Goal: Transaction & Acquisition: Book appointment/travel/reservation

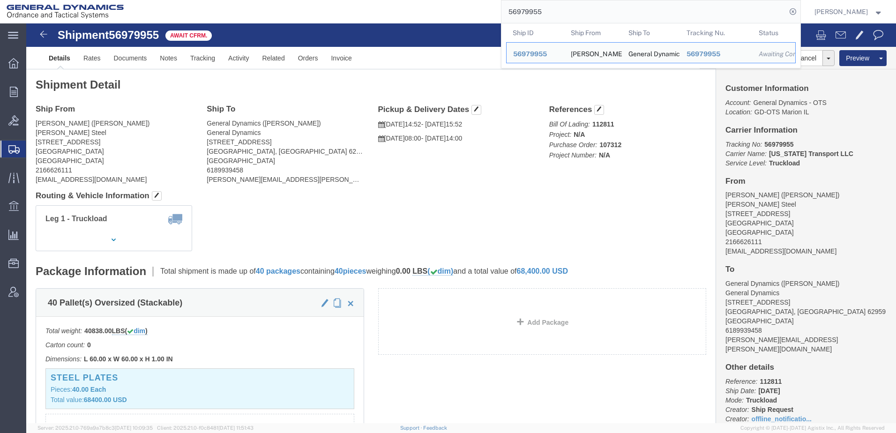
scroll to position [47, 0]
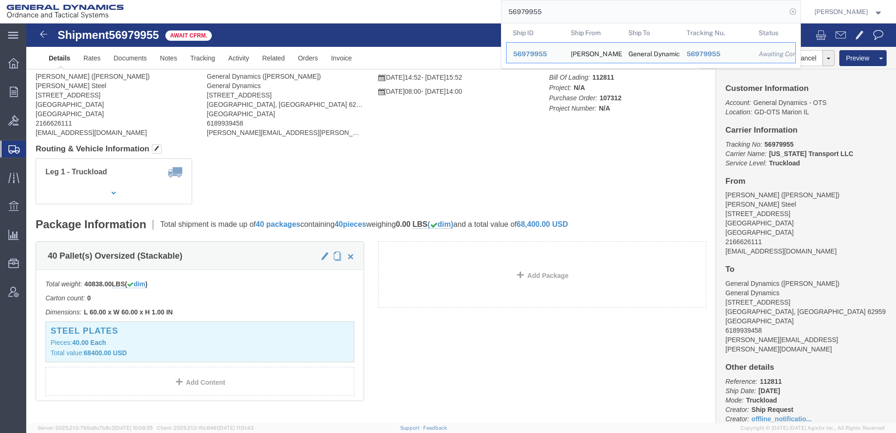
click at [787, 11] on icon at bounding box center [793, 11] width 13 height 13
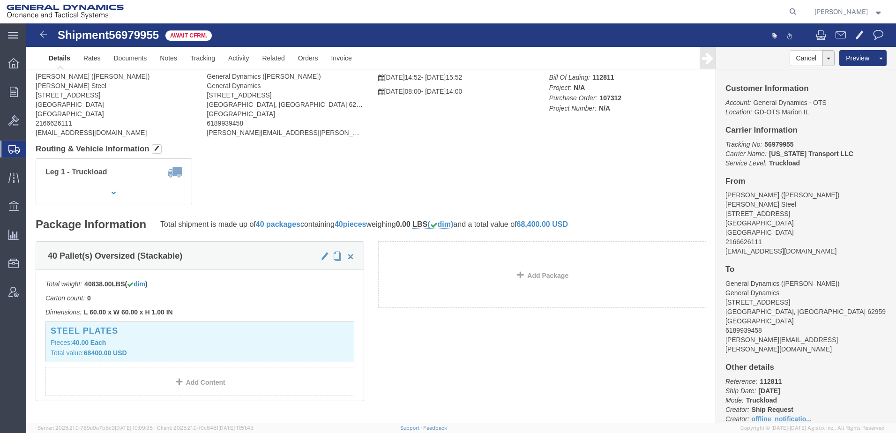
click at [787, 11] on icon at bounding box center [793, 11] width 13 height 13
click at [606, 13] on input "search" at bounding box center [644, 11] width 285 height 23
paste input "57122669"
type input "57122669"
click at [787, 11] on icon at bounding box center [793, 11] width 13 height 13
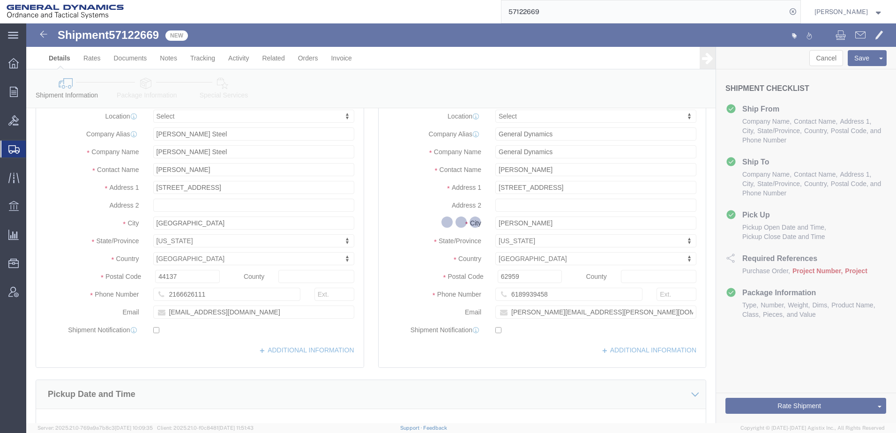
select select
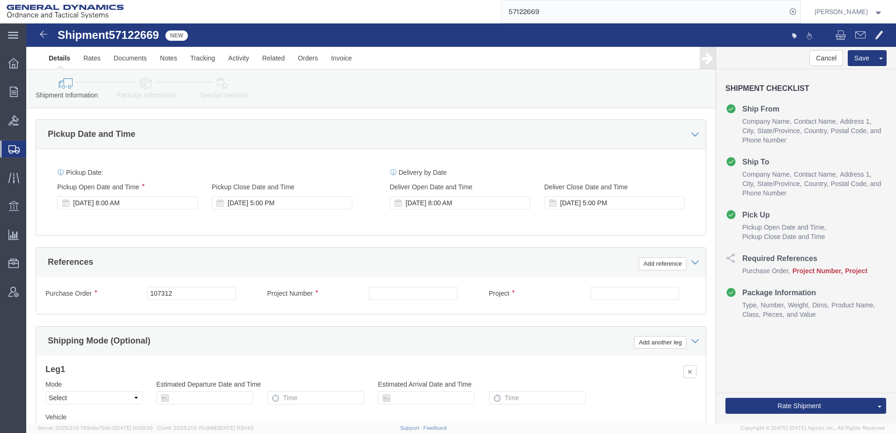
scroll to position [328, 0]
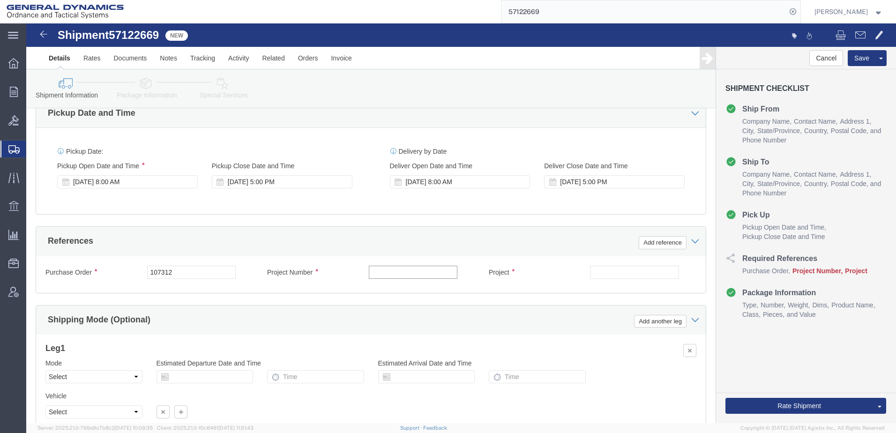
click input "text"
type input "N/A"
click input "text"
type input "N/A"
click select "Select Air Less than Truckload Multi-Leg Ocean Freight Rail Small Parcel Truckl…"
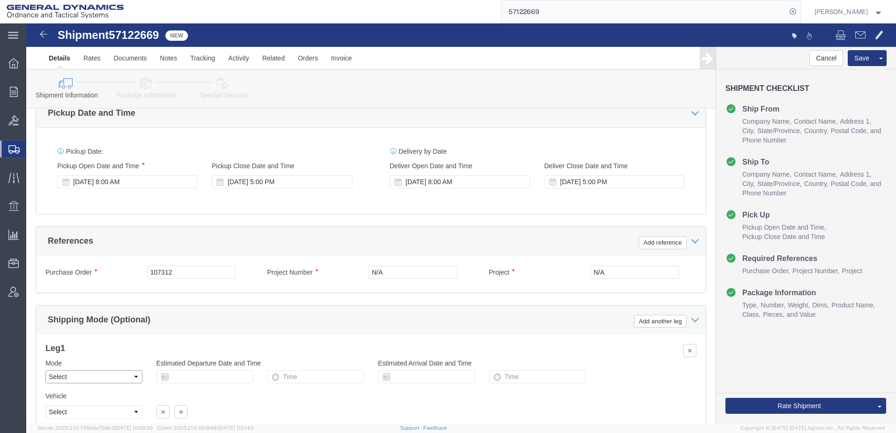
select select "TL"
click select "Select Air Less than Truckload Multi-Leg Ocean Freight Rail Small Parcel Truckl…"
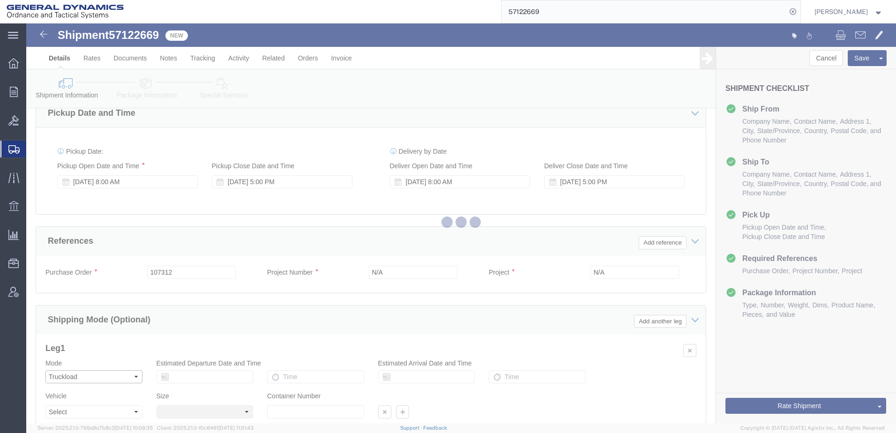
select select
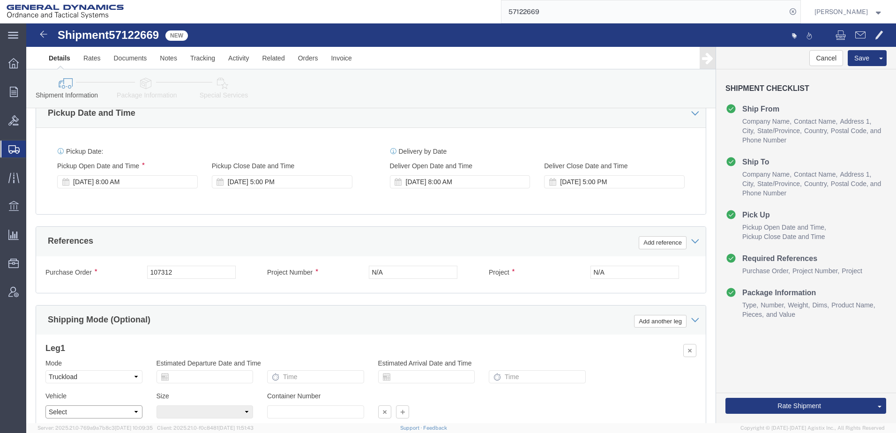
click select "Select 1-Ton (PSS) 10 Wheel 10 Yard Dump Truck 20 Yard Dump Truck Bobtail Botto…"
select select "FLBD"
click select "Select 1-Ton (PSS) 10 Wheel 10 Yard Dump Truck 20 Yard Dump Truck Bobtail Botto…"
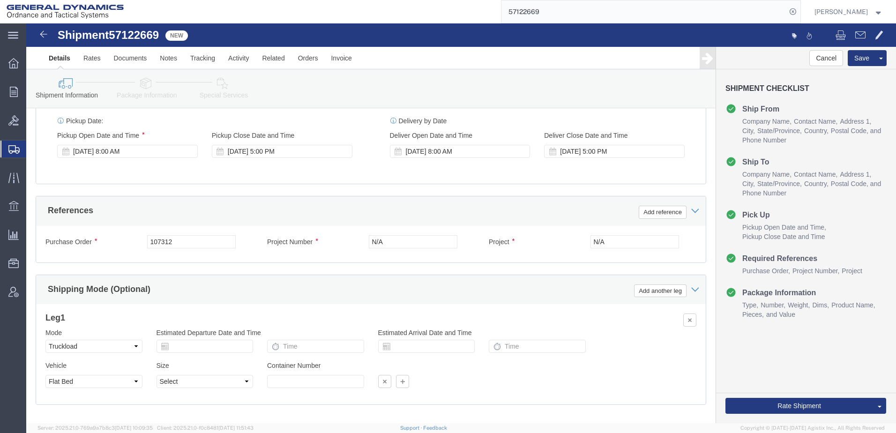
scroll to position [375, 0]
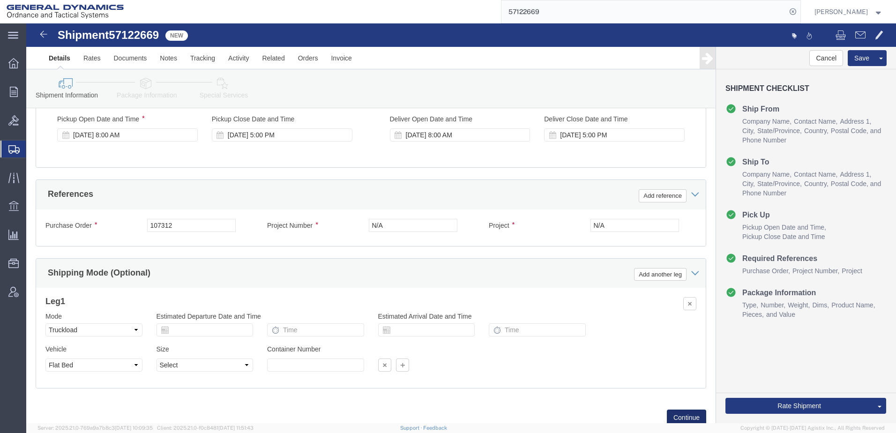
click button "Continue"
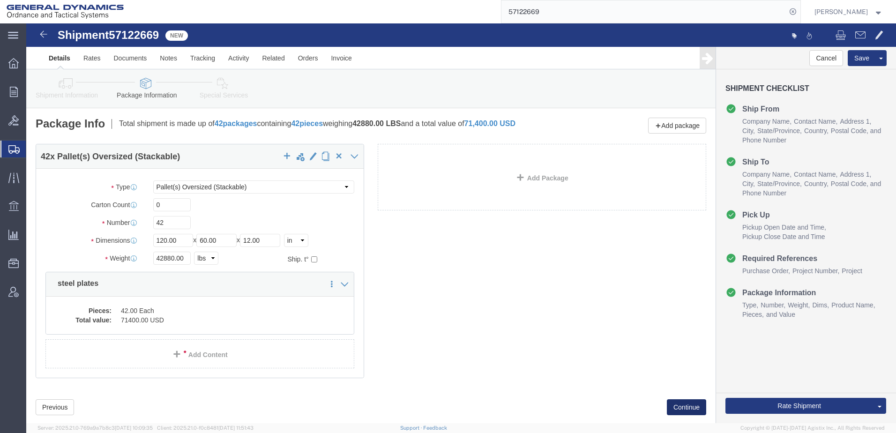
click button "Continue"
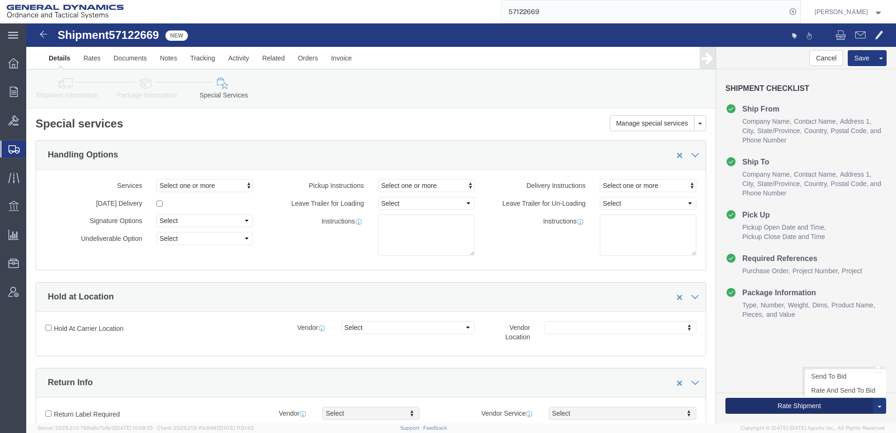
click button "Rate Shipment"
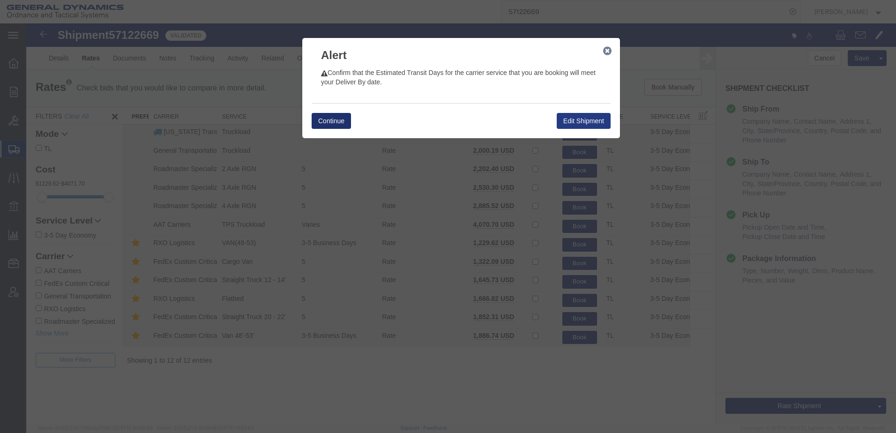
click at [338, 119] on button "Continue" at bounding box center [331, 121] width 39 height 16
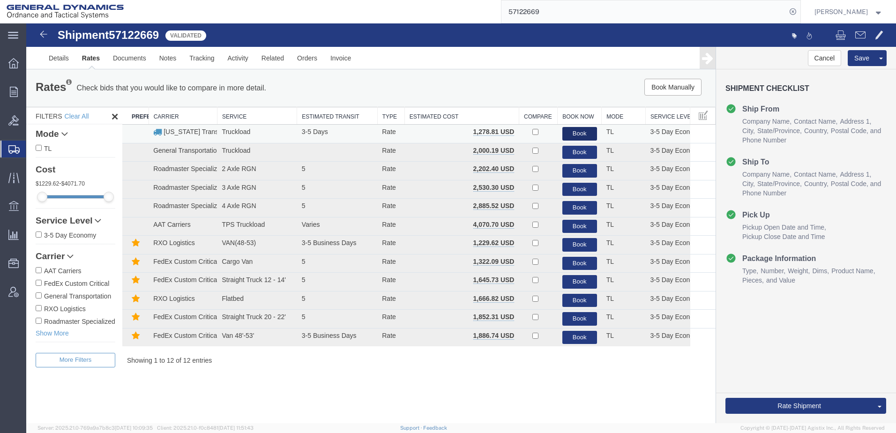
click at [588, 131] on button "Book" at bounding box center [580, 134] width 35 height 14
